Goal: Transaction & Acquisition: Purchase product/service

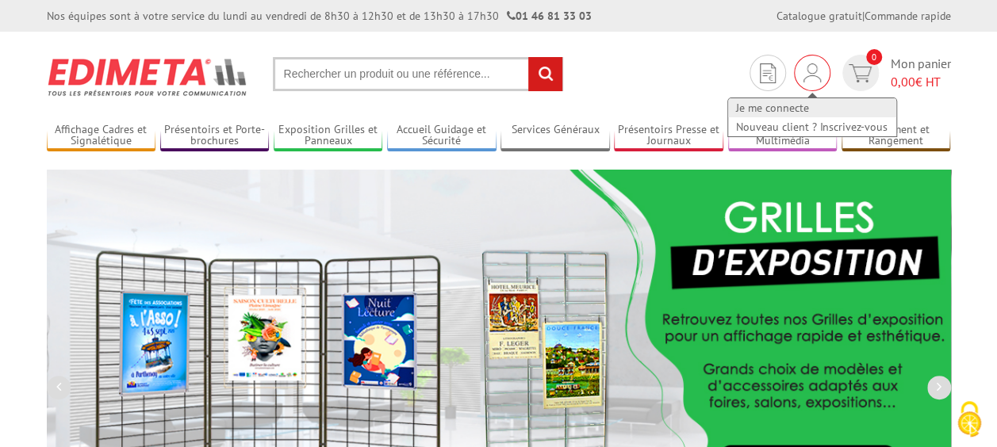
click at [788, 103] on link "Je me connecte" at bounding box center [812, 107] width 168 height 19
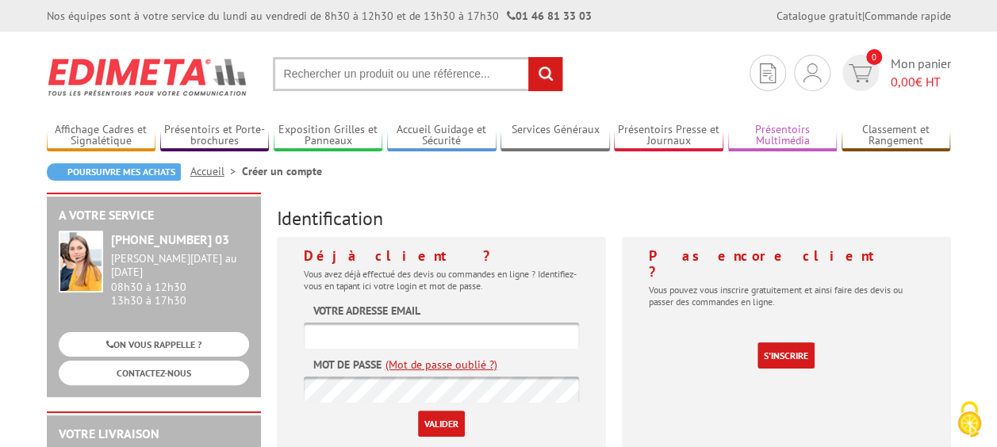
scroll to position [159, 0]
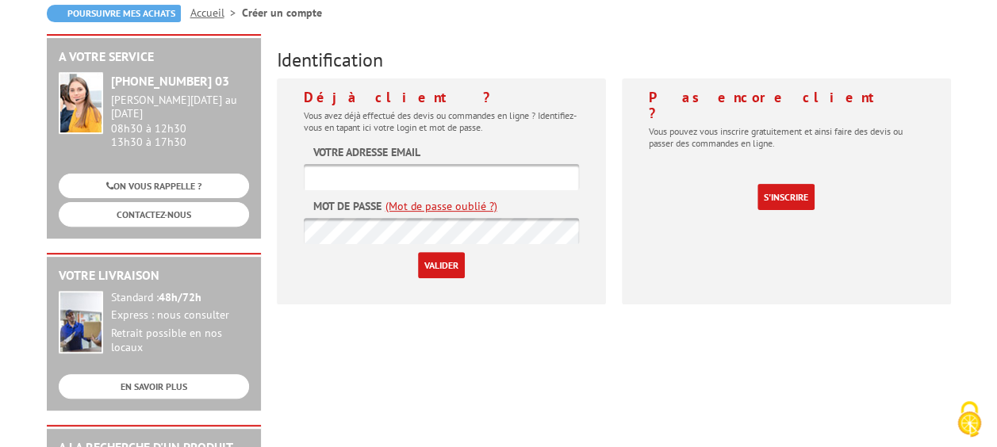
type input "rdbconcept@gmail.com"
click at [429, 263] on input "Valider" at bounding box center [441, 265] width 47 height 26
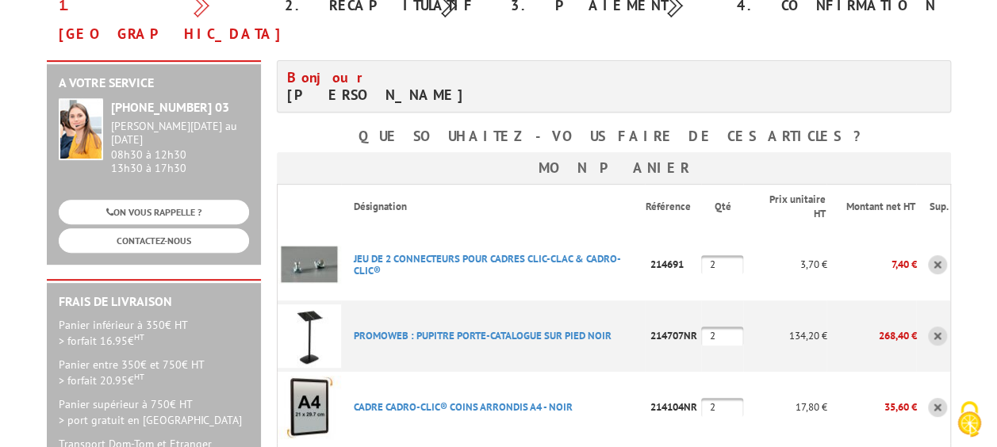
scroll to position [317, 0]
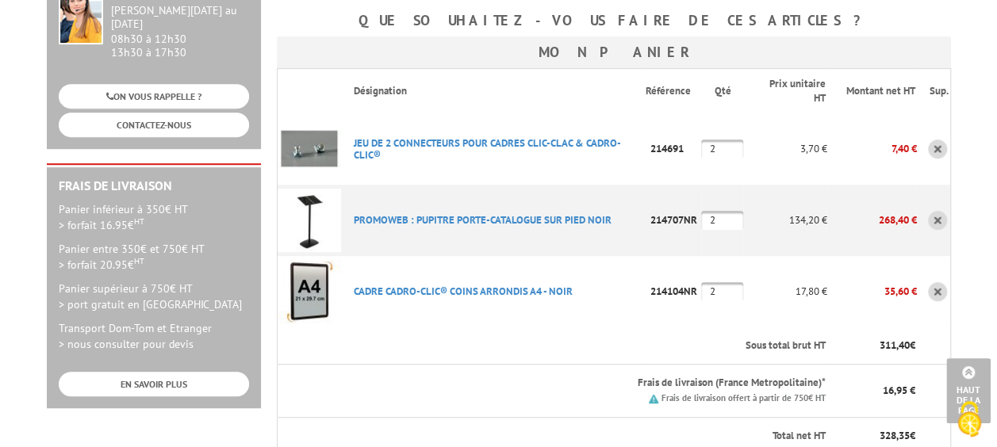
click at [729, 140] on input "2" at bounding box center [722, 149] width 42 height 19
type input """
type input "3"
click at [720, 211] on input "2" at bounding box center [722, 220] width 42 height 19
type input "3"
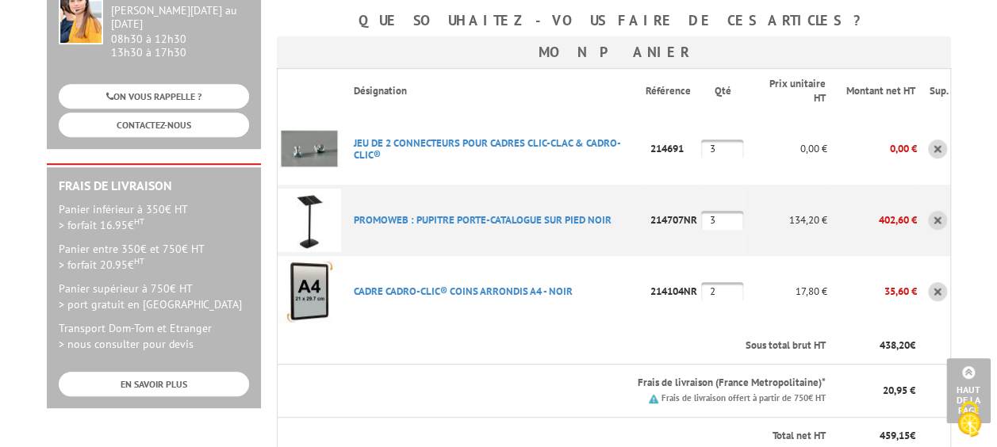
click at [730, 282] on input "2" at bounding box center [722, 291] width 42 height 19
type input "3"
click at [603, 327] on th "Sous total brut HT" at bounding box center [584, 345] width 486 height 37
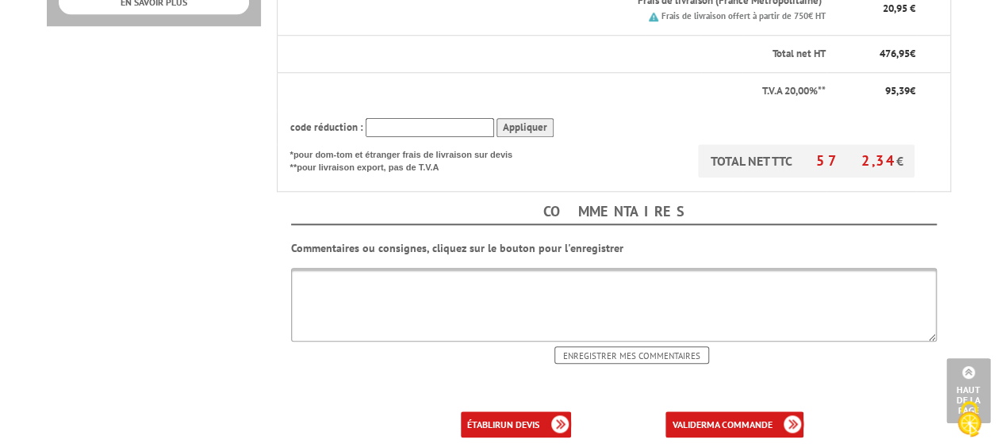
scroll to position [714, 0]
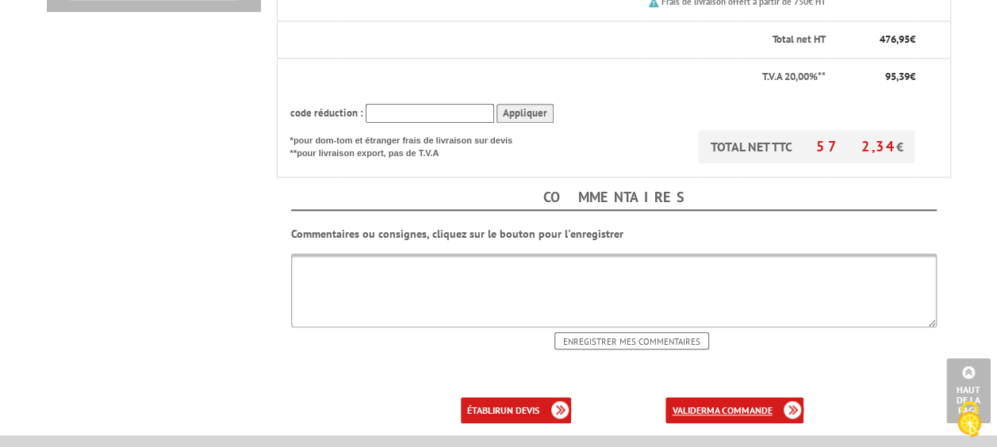
click at [764, 397] on link "valider ma commande" at bounding box center [734, 410] width 138 height 26
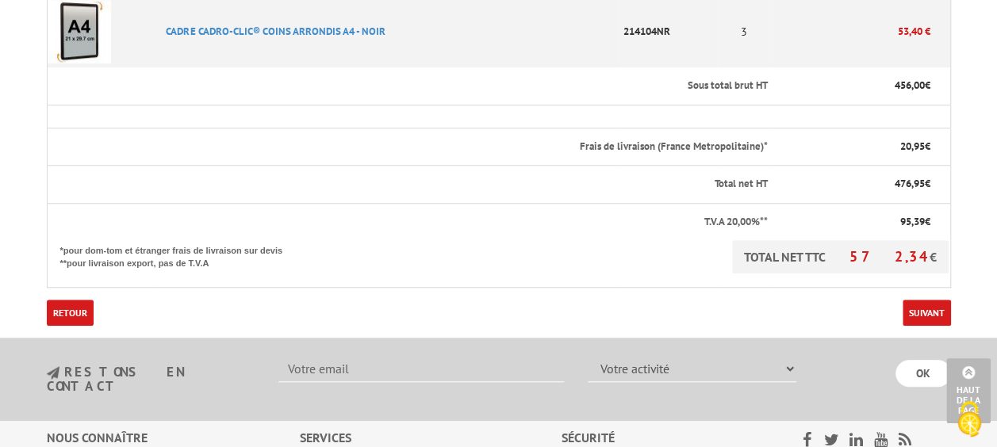
scroll to position [634, 0]
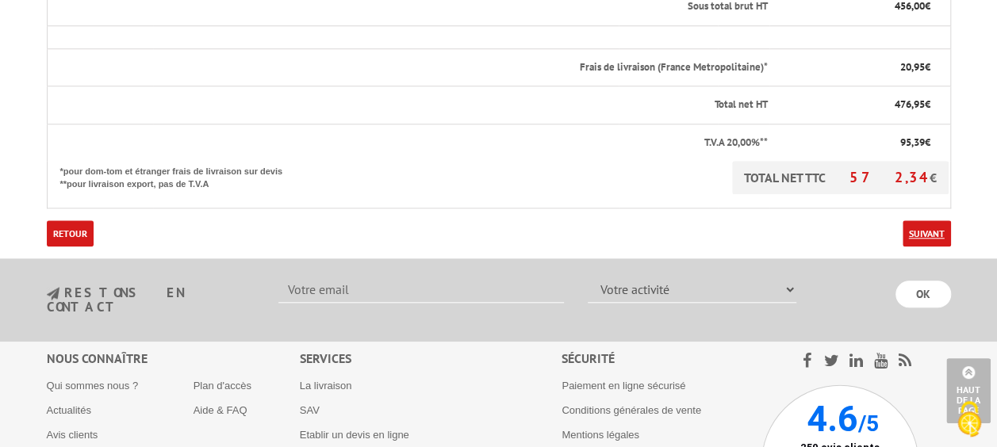
click at [915, 220] on link "Suivant" at bounding box center [926, 233] width 48 height 26
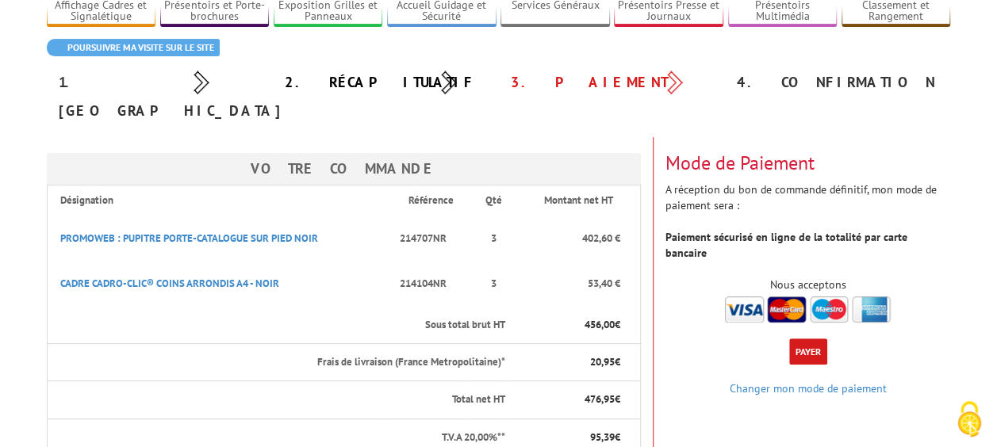
scroll to position [238, 0]
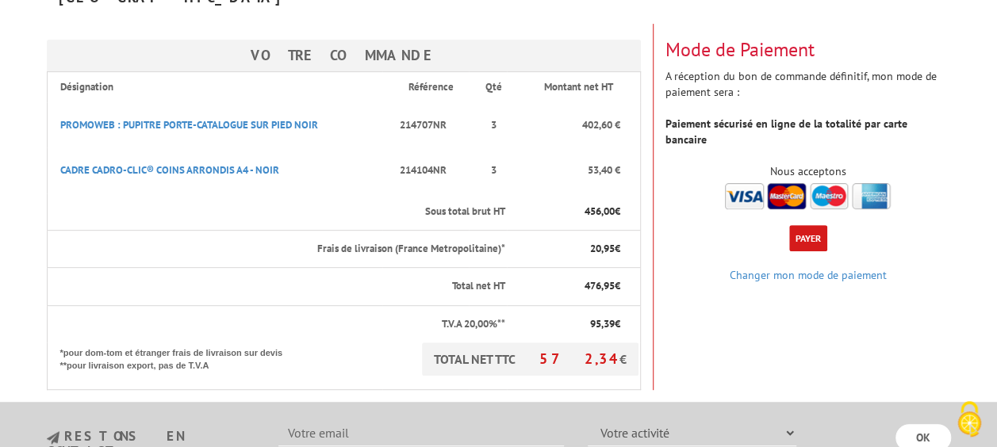
click at [804, 225] on button "Payer" at bounding box center [808, 238] width 38 height 26
